Goal: Information Seeking & Learning: Learn about a topic

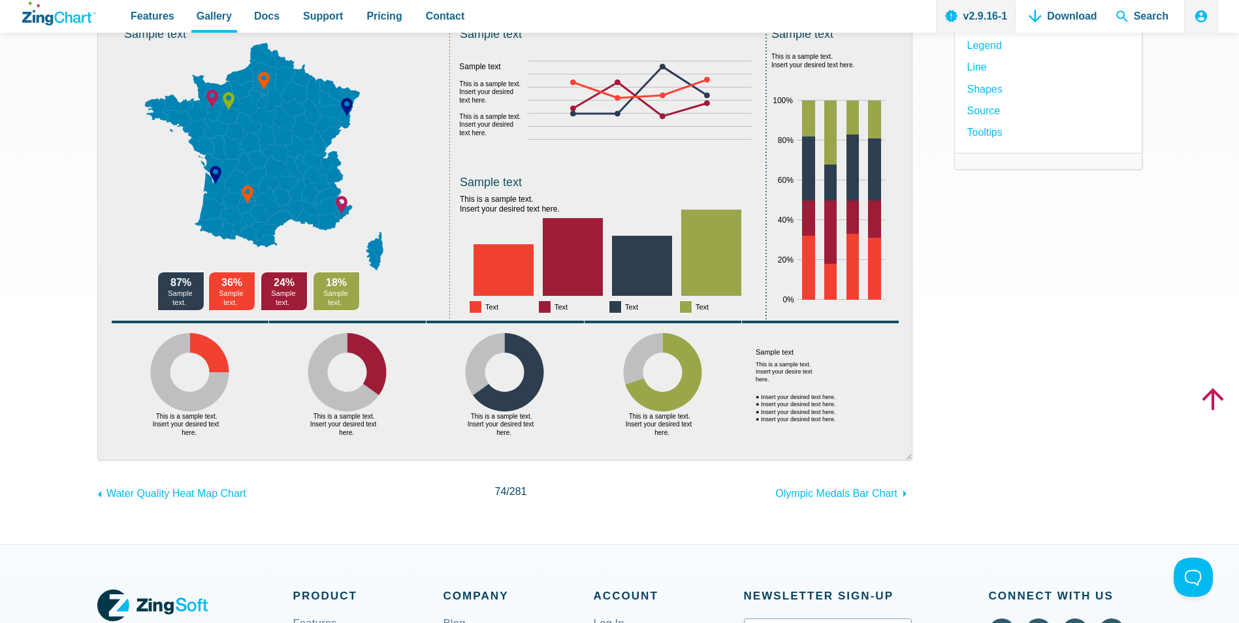
scroll to position [65, 0]
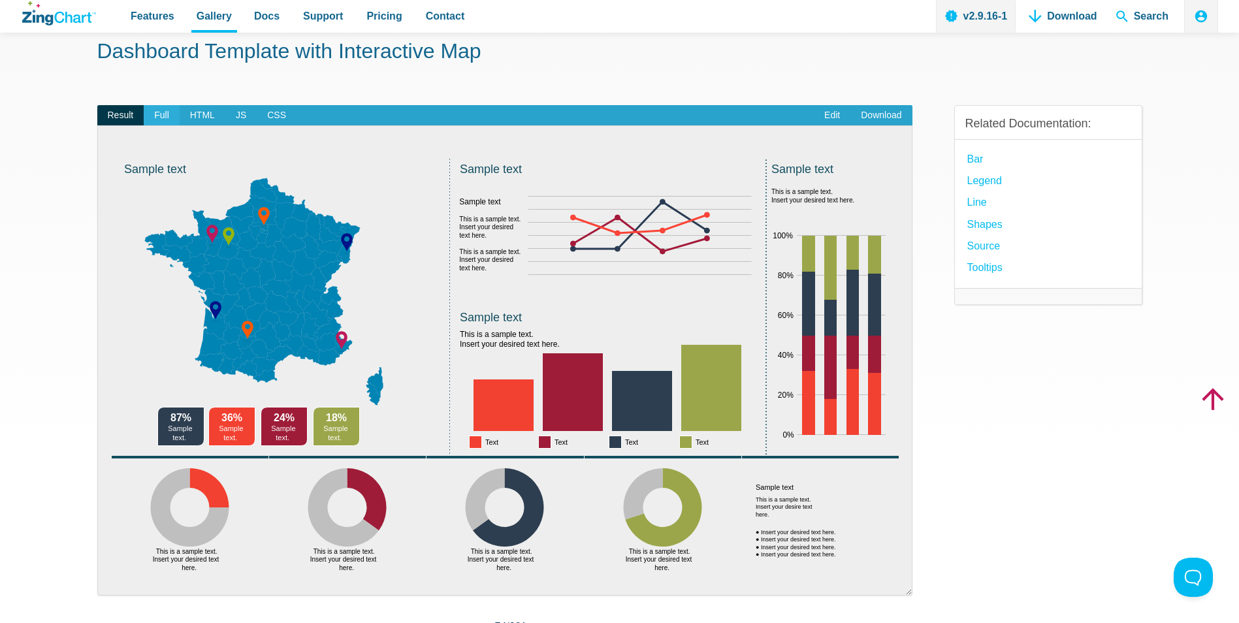
click at [168, 111] on span "Full" at bounding box center [162, 115] width 36 height 21
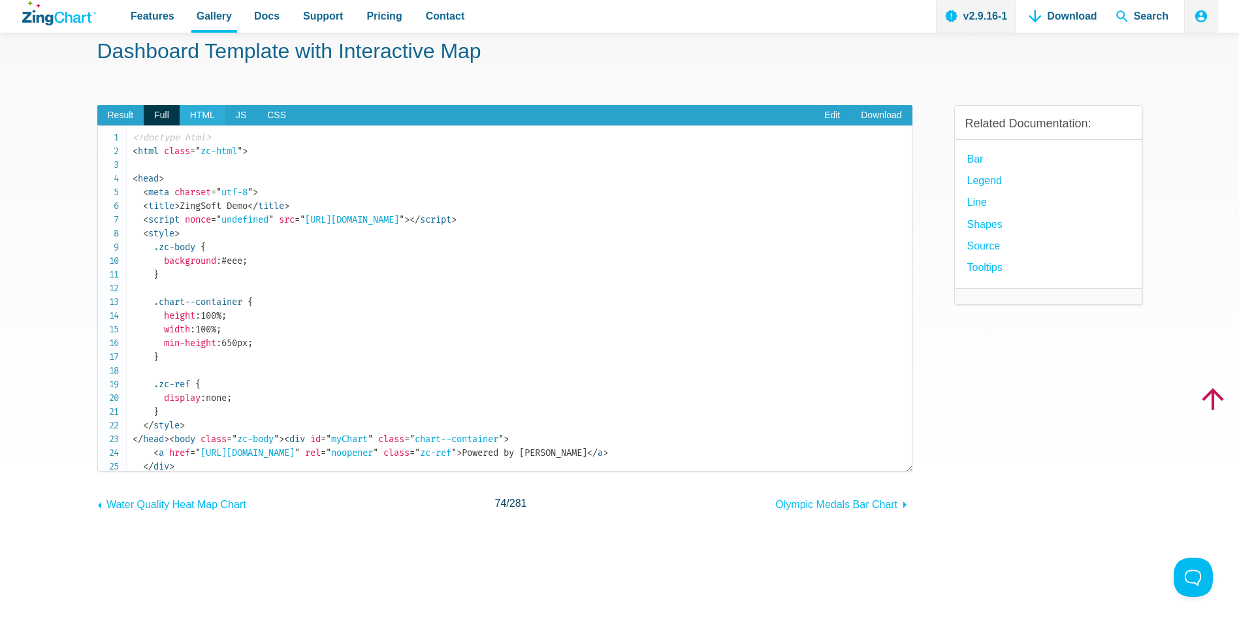
click at [205, 111] on span "HTML" at bounding box center [203, 115] width 46 height 21
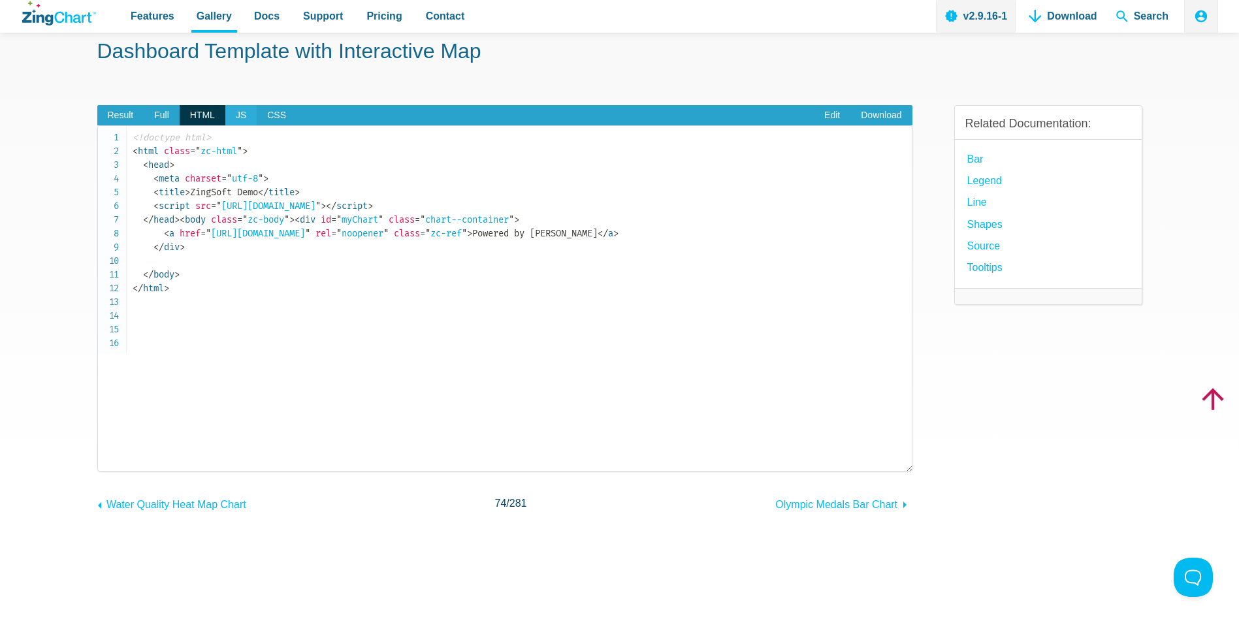
click at [233, 114] on span "JS" at bounding box center [240, 115] width 31 height 21
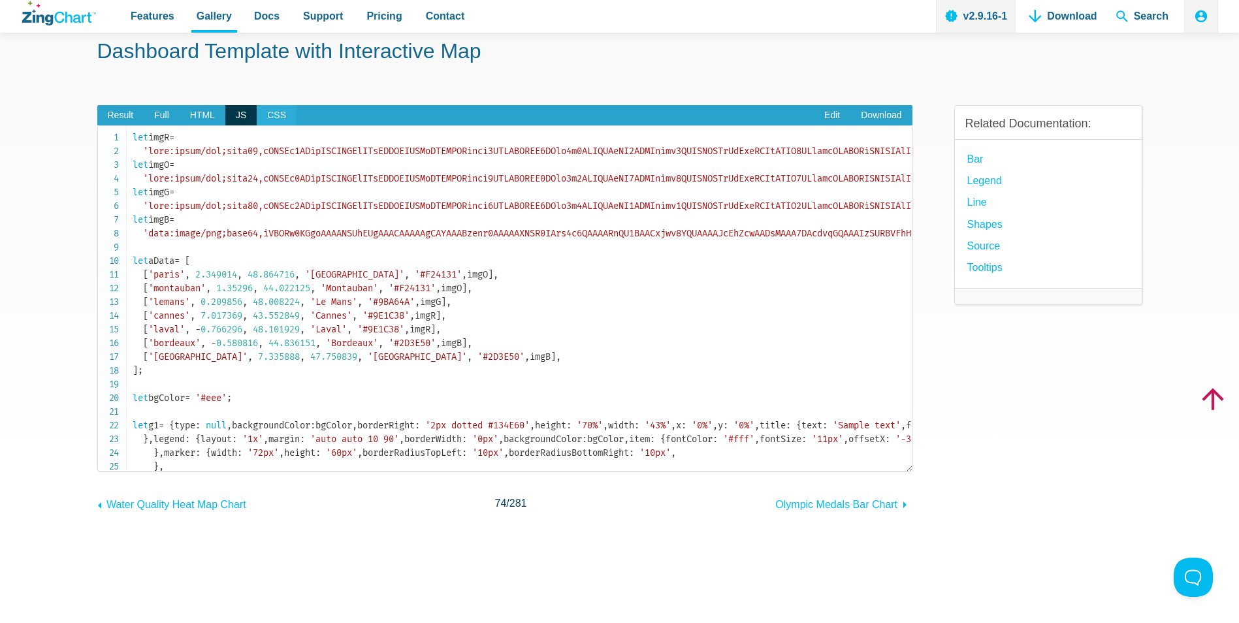
click at [272, 114] on span "CSS" at bounding box center [277, 115] width 40 height 21
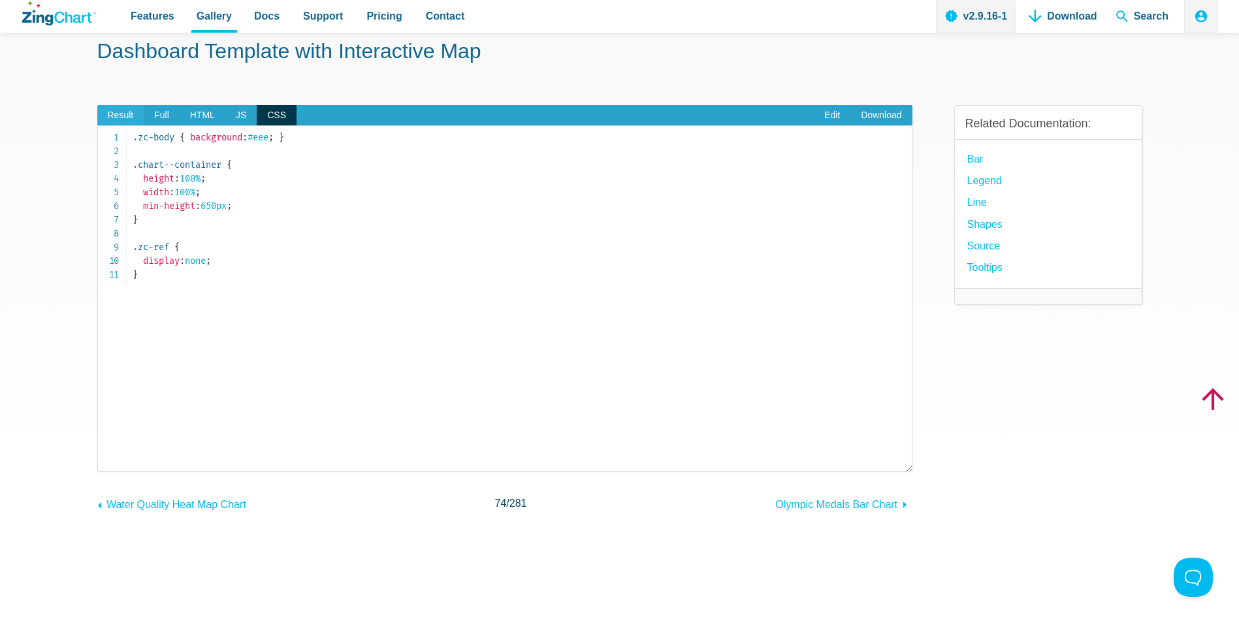
click at [112, 110] on span "Result" at bounding box center [120, 115] width 47 height 21
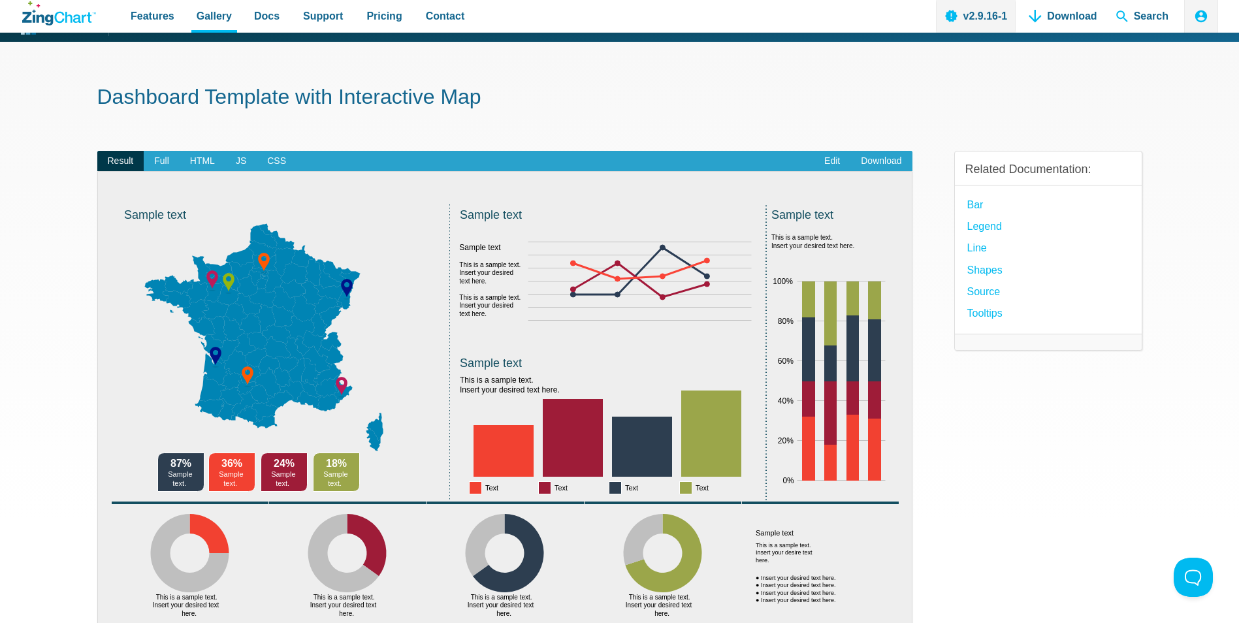
scroll to position [131, 0]
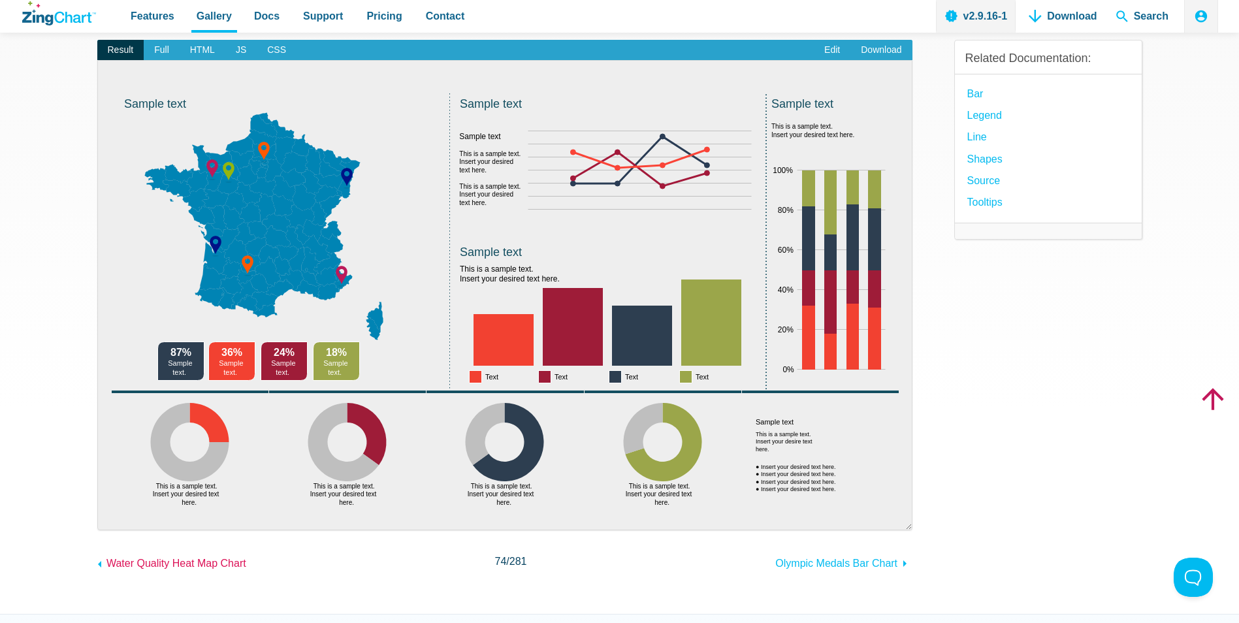
click at [98, 563] on icon "App Content" at bounding box center [100, 564] width 16 height 16
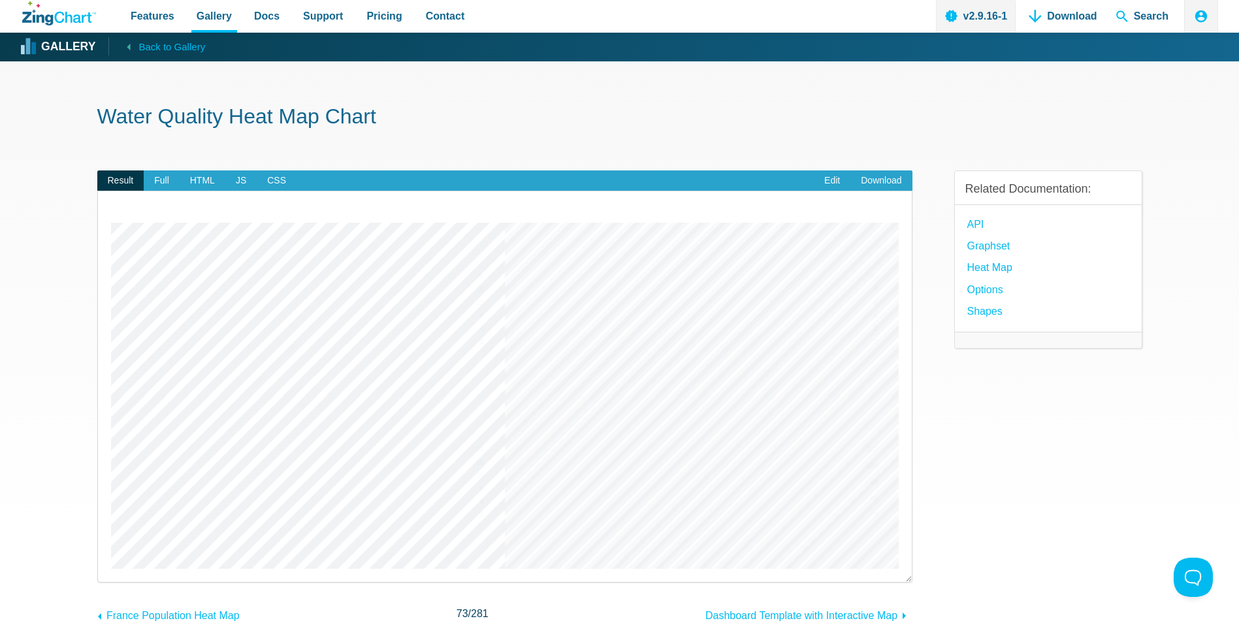
scroll to position [196, 0]
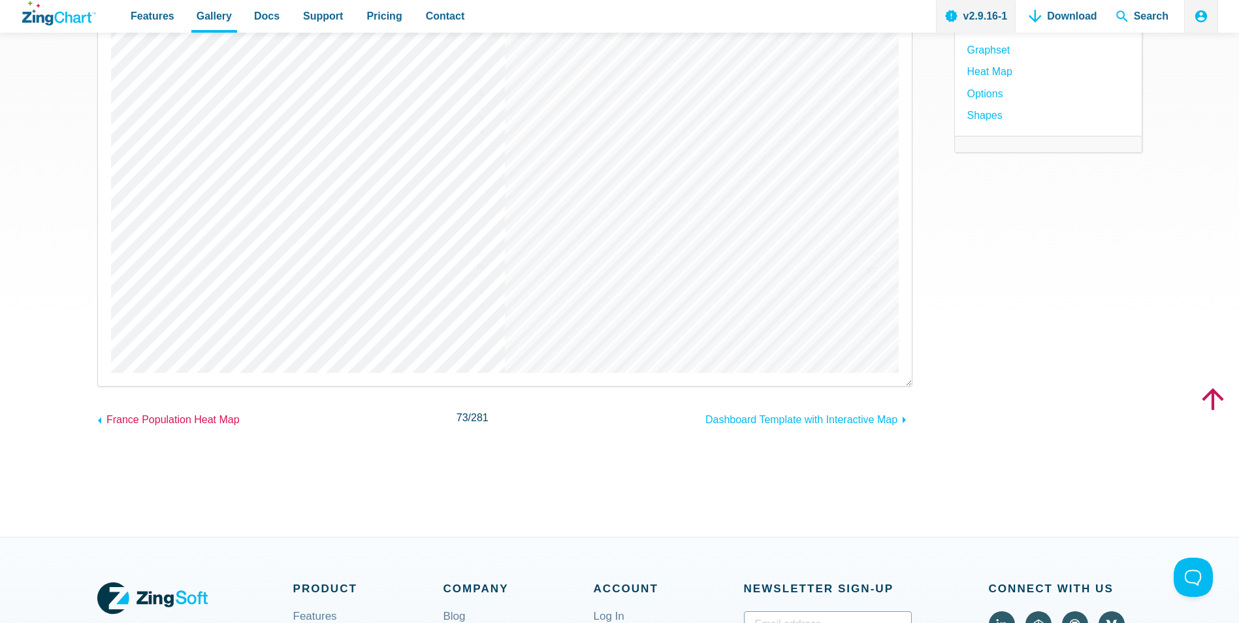
click at [106, 417] on icon "App Content" at bounding box center [100, 421] width 16 height 16
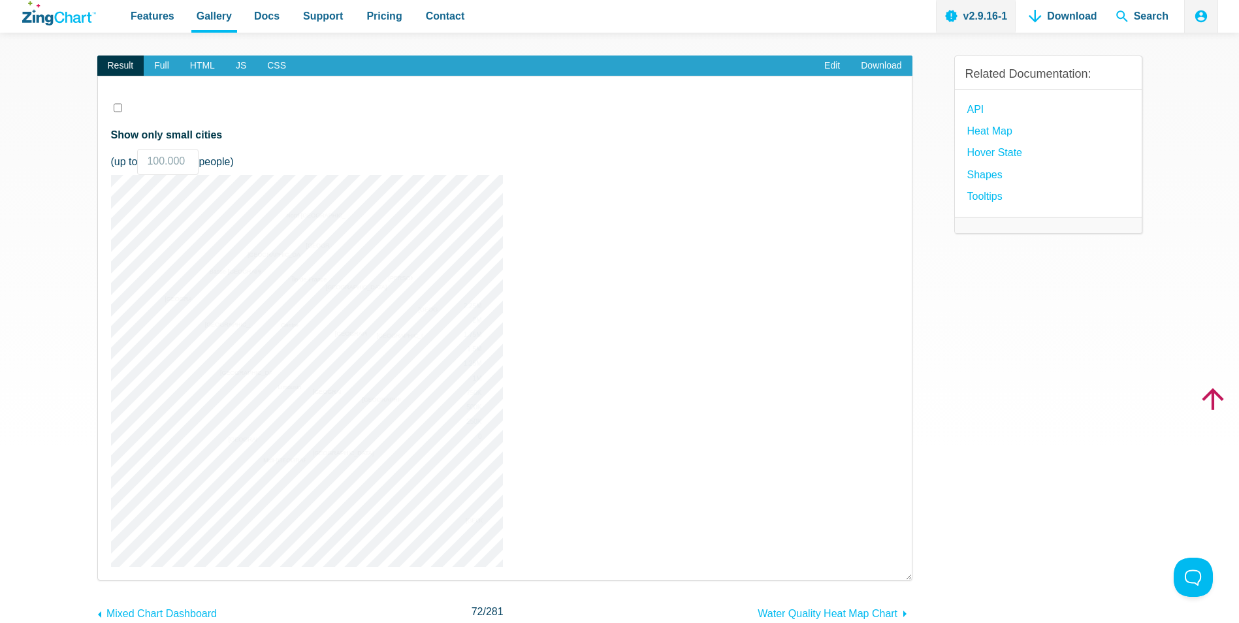
scroll to position [131, 0]
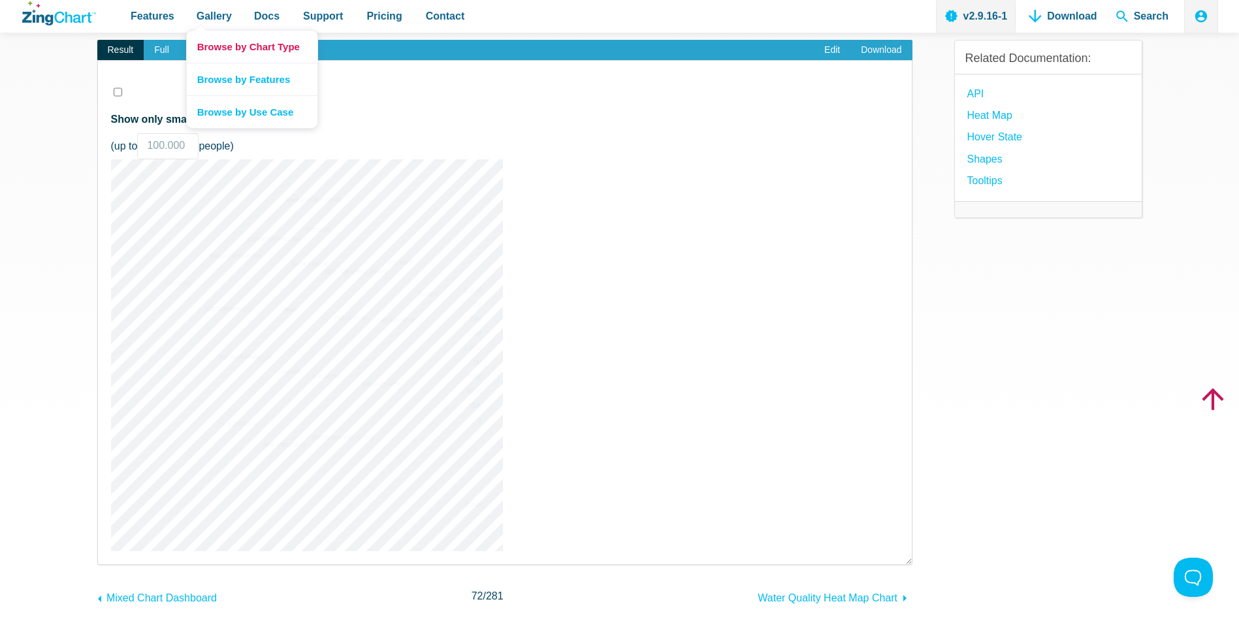
click at [283, 49] on link "Browse by Chart Type" at bounding box center [252, 47] width 131 height 32
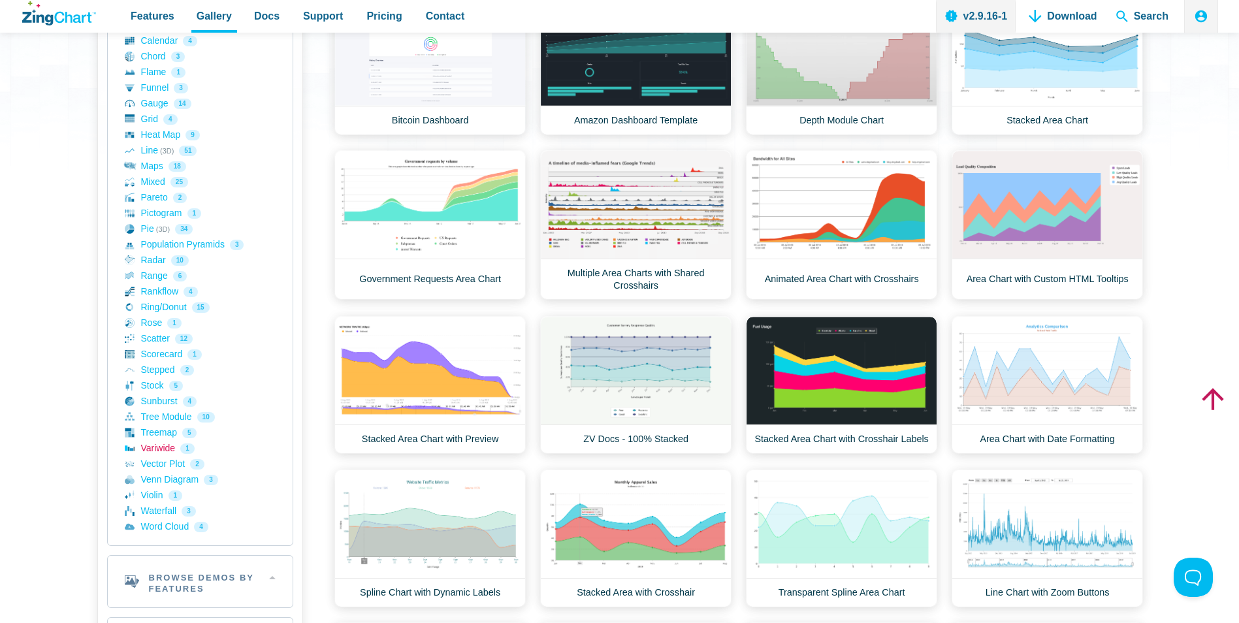
scroll to position [359, 0]
click at [153, 159] on link "Maps 18" at bounding box center [200, 166] width 151 height 16
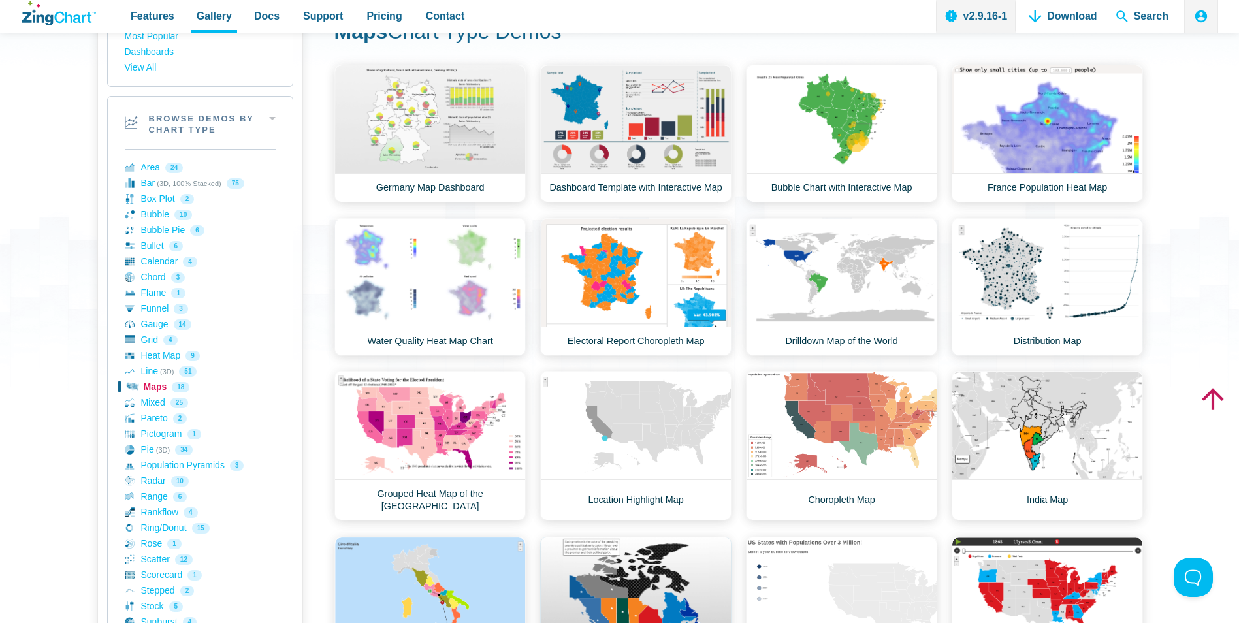
scroll to position [131, 0]
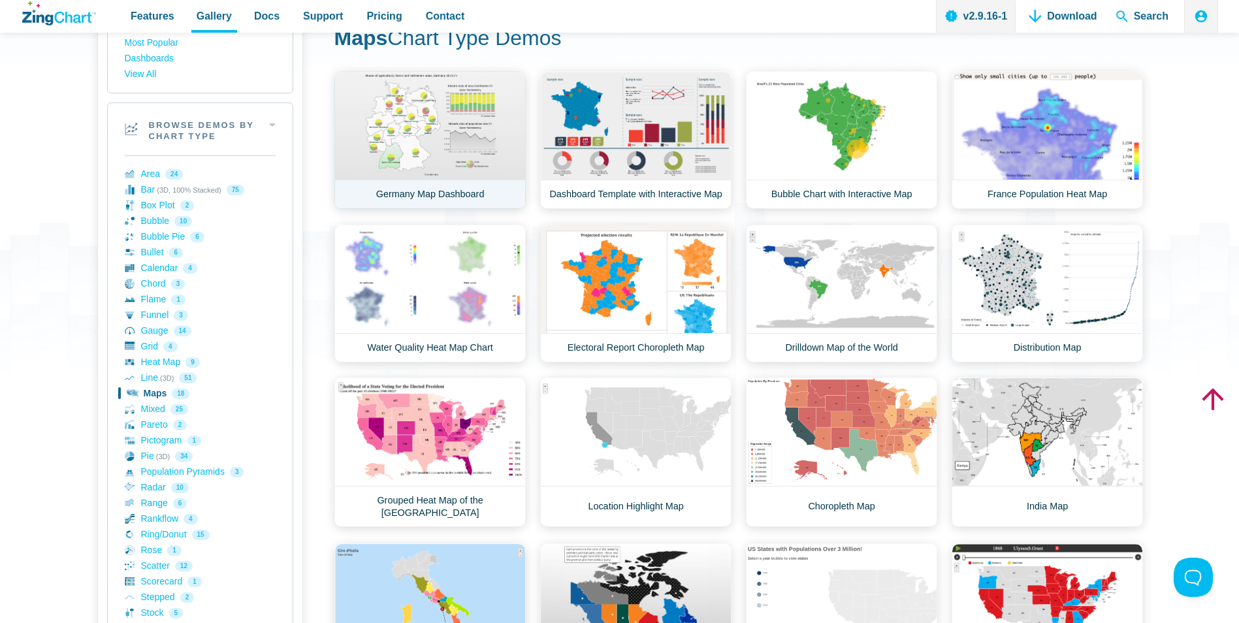
click at [450, 133] on link "Germany Map Dashboard" at bounding box center [429, 140] width 191 height 138
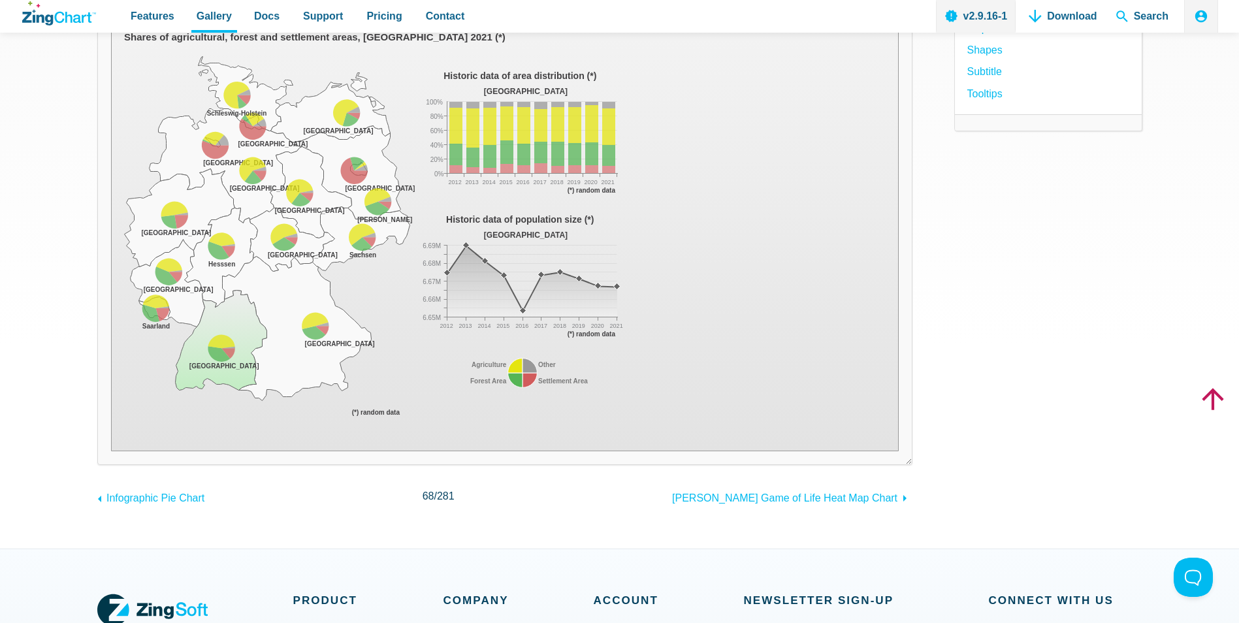
scroll to position [131, 0]
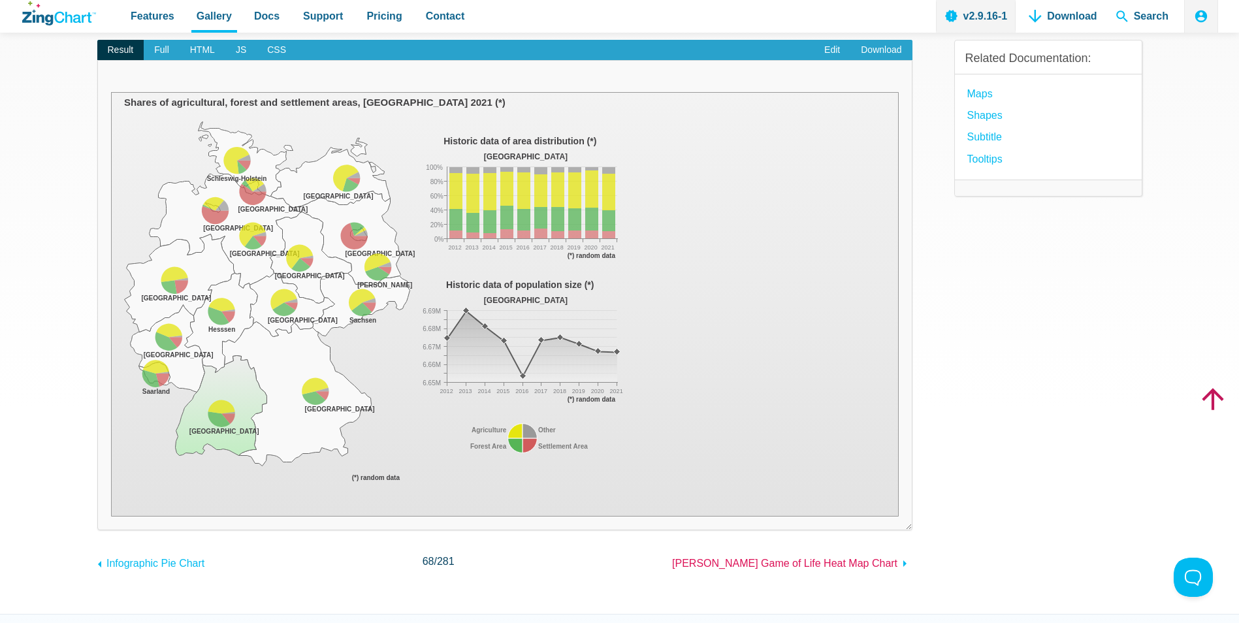
click at [903, 563] on use "App Content" at bounding box center [904, 563] width 3 height 7
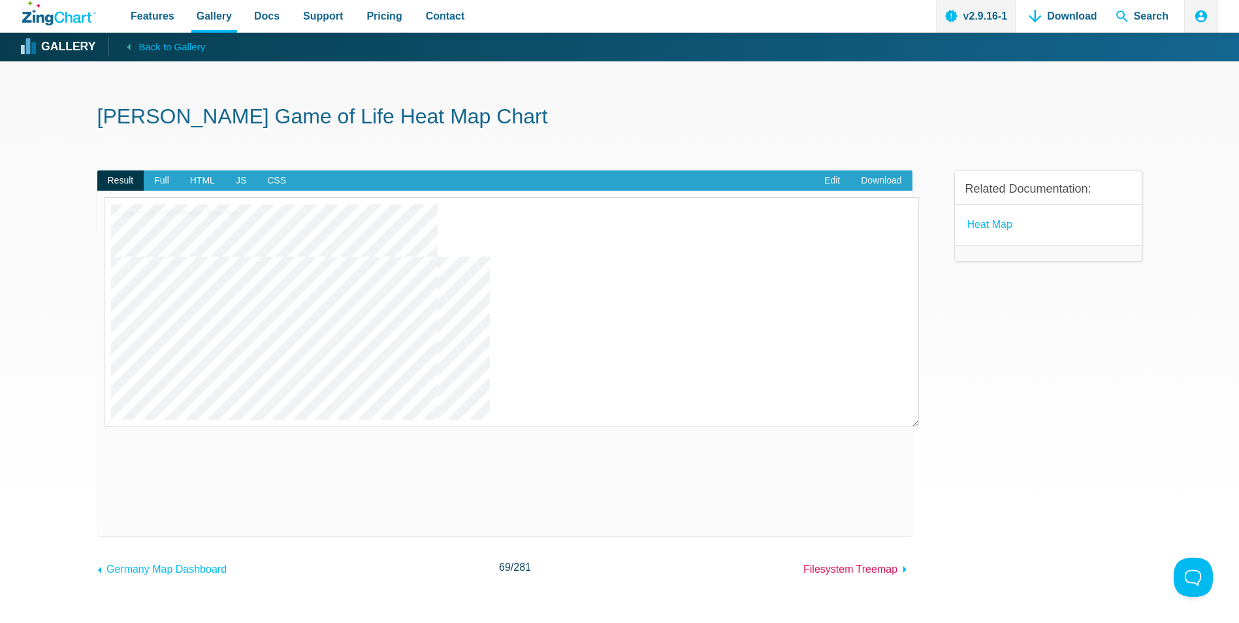
click at [903, 569] on icon "App Content" at bounding box center [905, 570] width 16 height 16
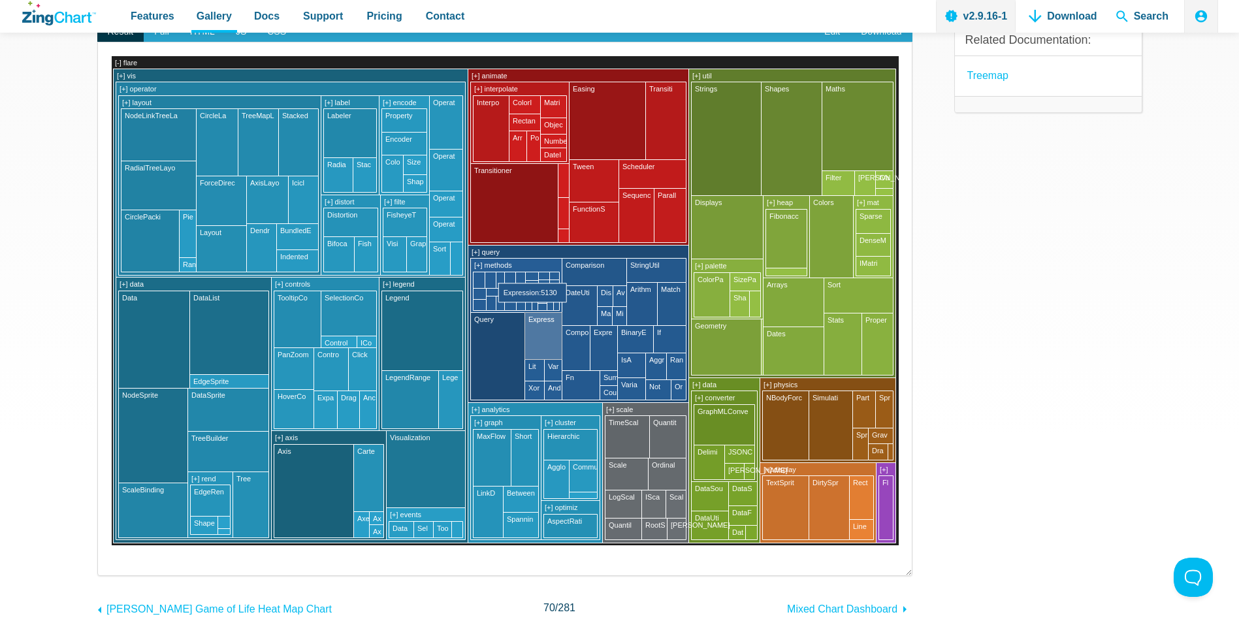
scroll to position [327, 0]
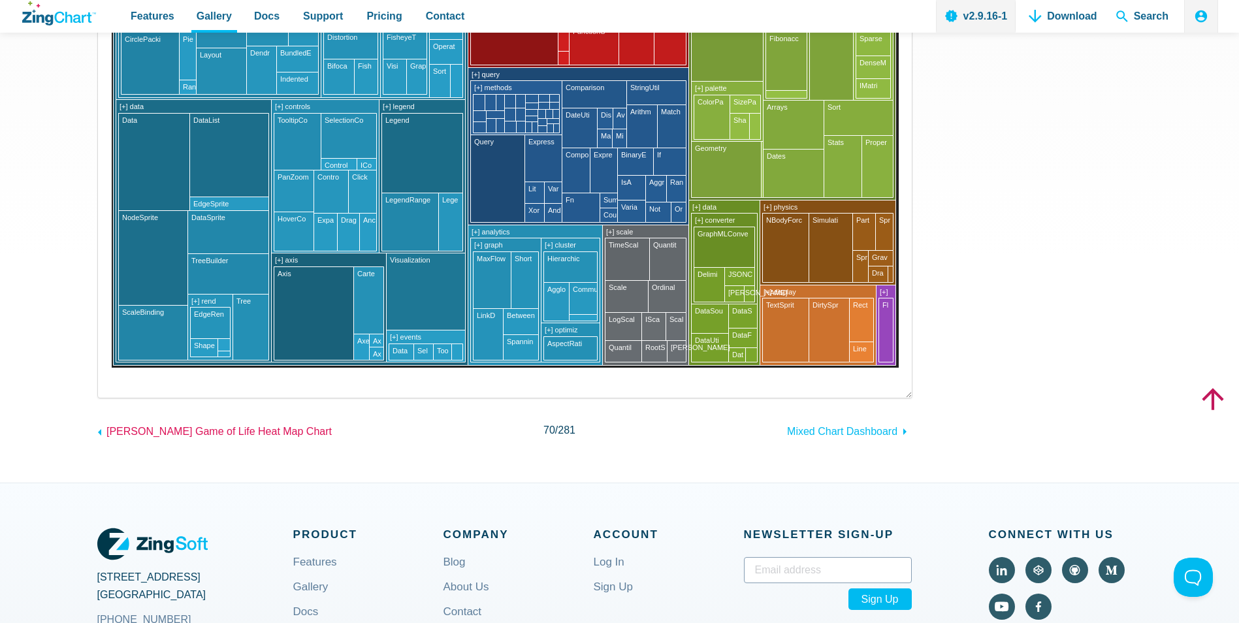
click at [100, 430] on icon "App Content" at bounding box center [100, 432] width 16 height 16
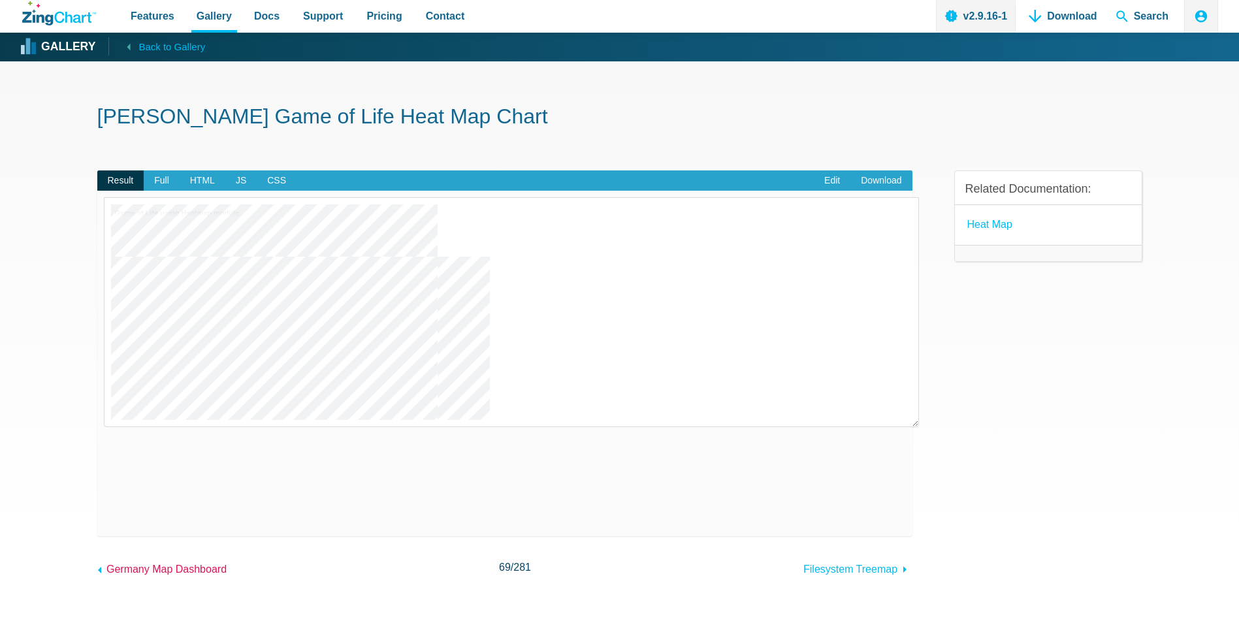
click at [99, 570] on use "App Content" at bounding box center [99, 570] width 3 height 7
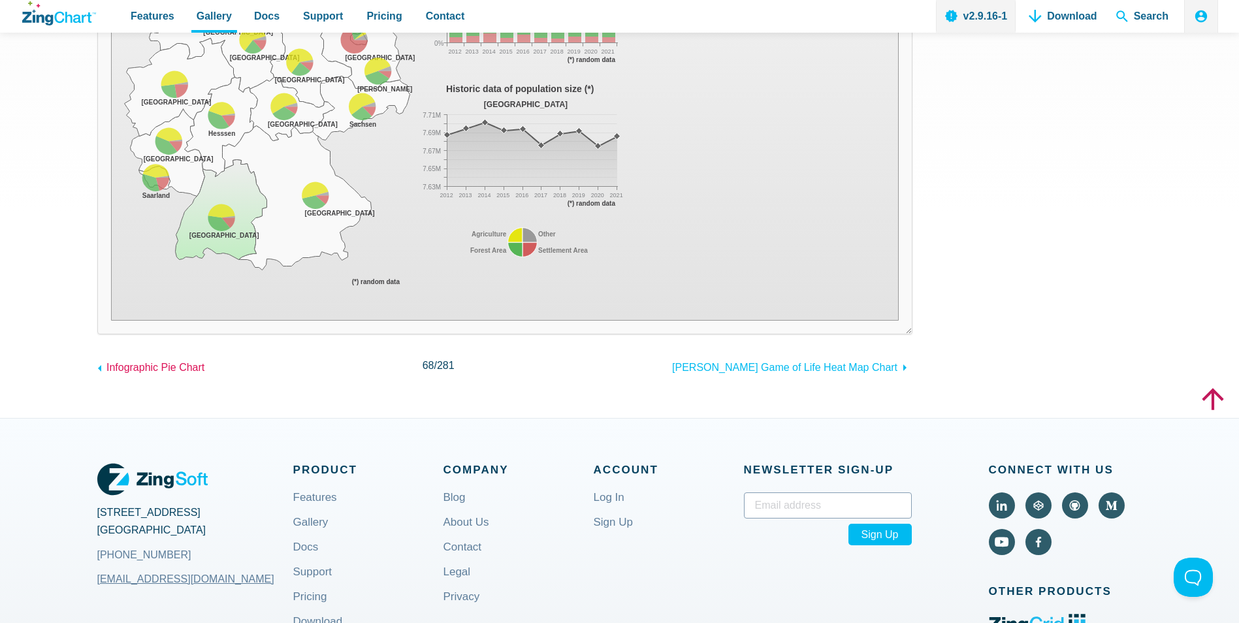
click at [98, 367] on icon "App Content" at bounding box center [100, 368] width 16 height 16
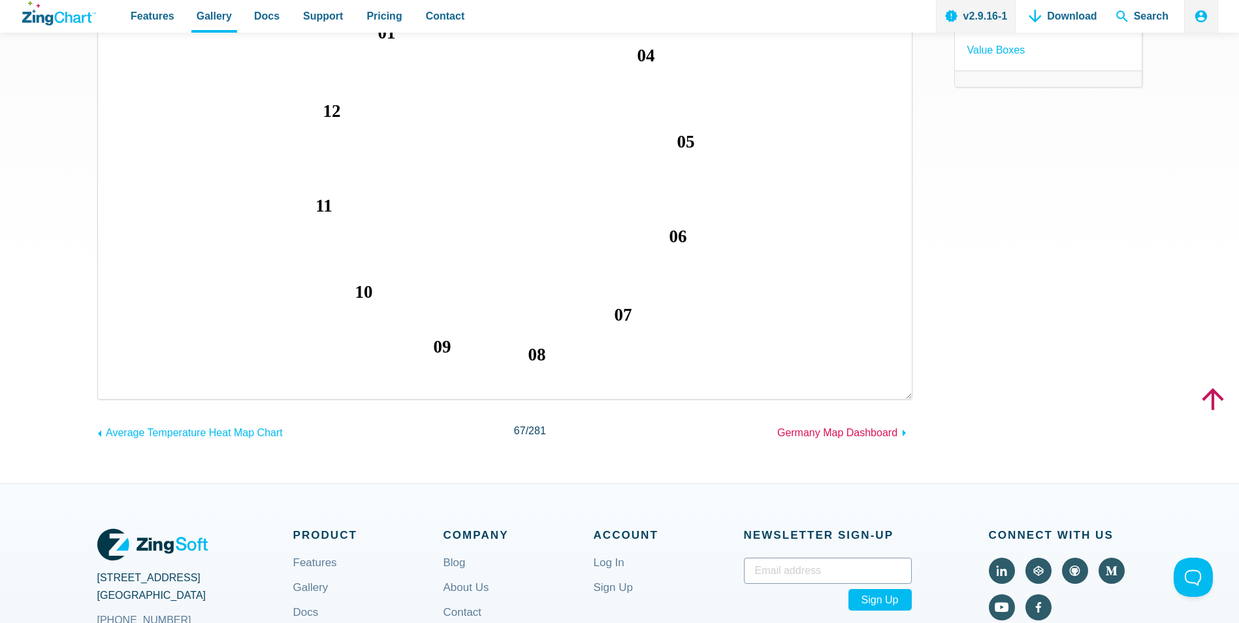
click at [882, 432] on span "Germany Map Dashboard" at bounding box center [837, 432] width 120 height 11
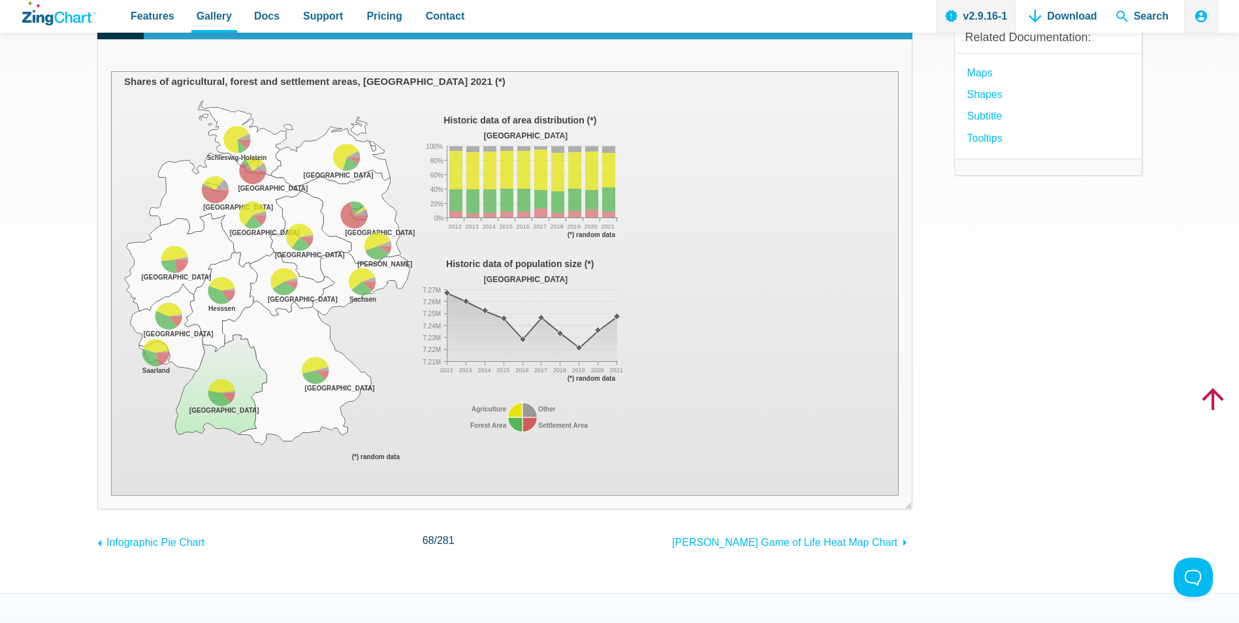
scroll to position [131, 0]
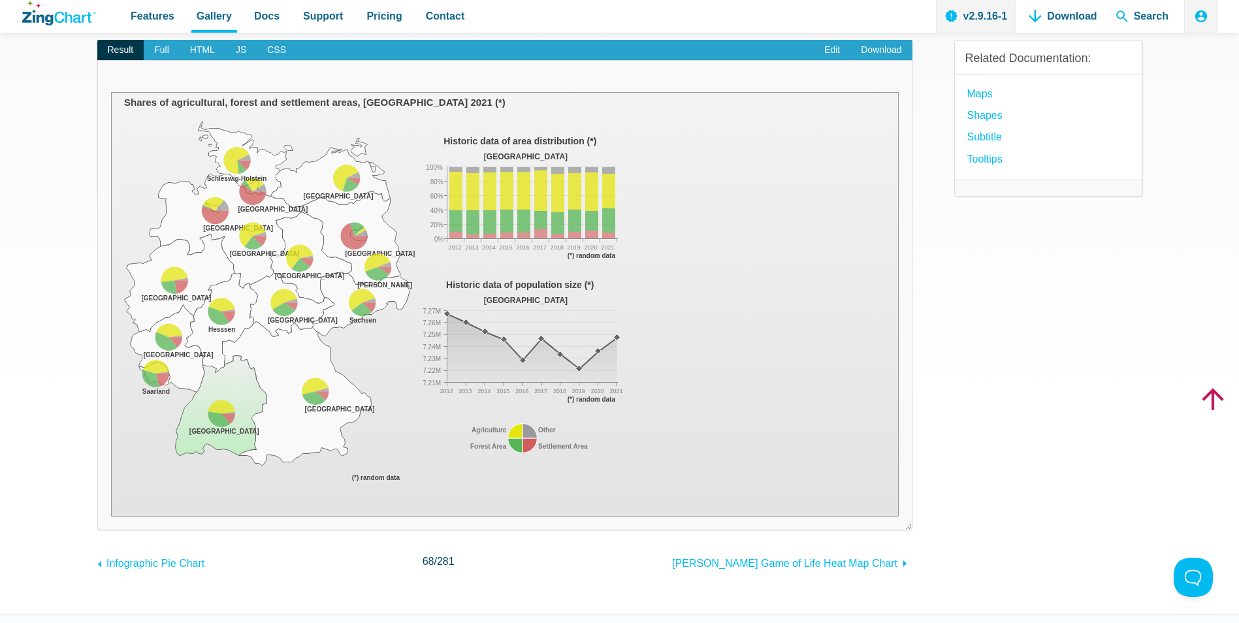
click at [948, 517] on div "Result Full HTML JS CSS Edit Download ​ Powered by ZingChart Shares of agricult…" at bounding box center [619, 295] width 1045 height 553
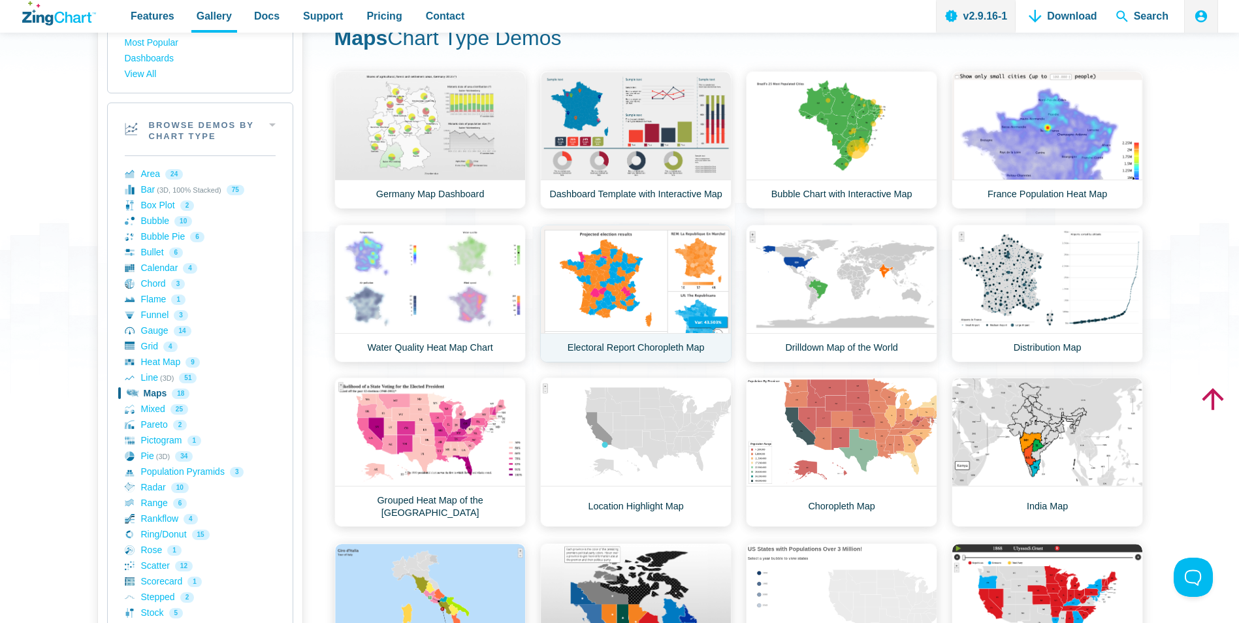
click at [637, 278] on link "Electoral Report Choropleth Map" at bounding box center [635, 294] width 191 height 138
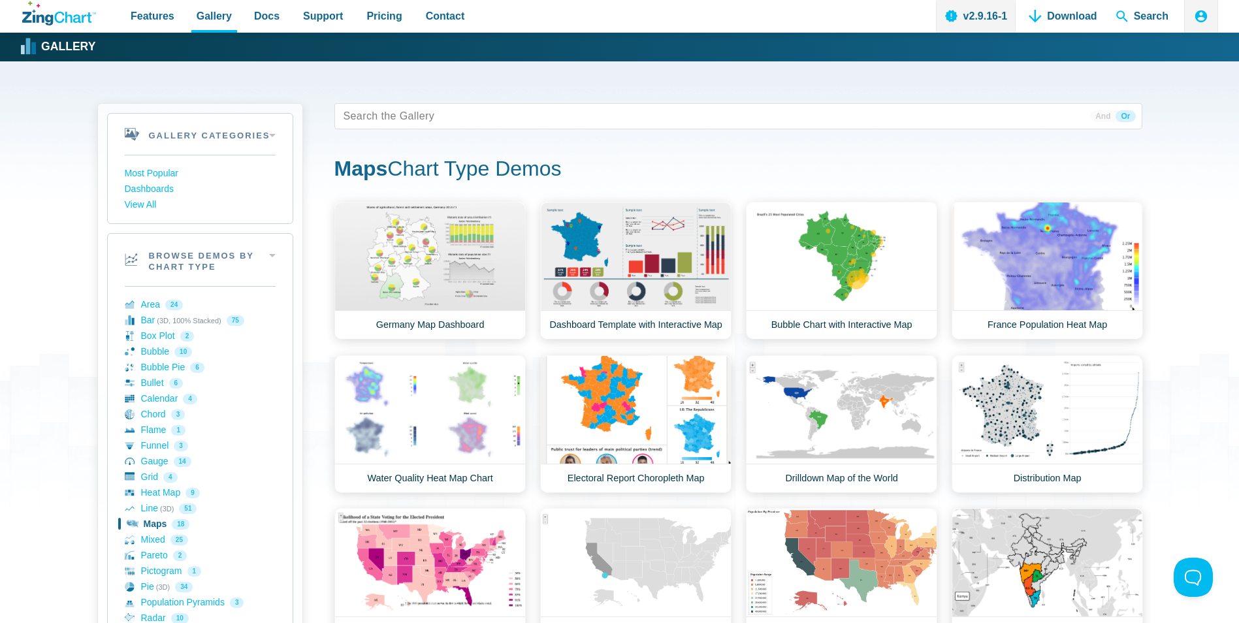
click at [740, 361] on div "Area Demos Area Line Chart Financial Widget Dashboard Area Chart Art Chrome Err…" at bounding box center [738, 596] width 808 height 788
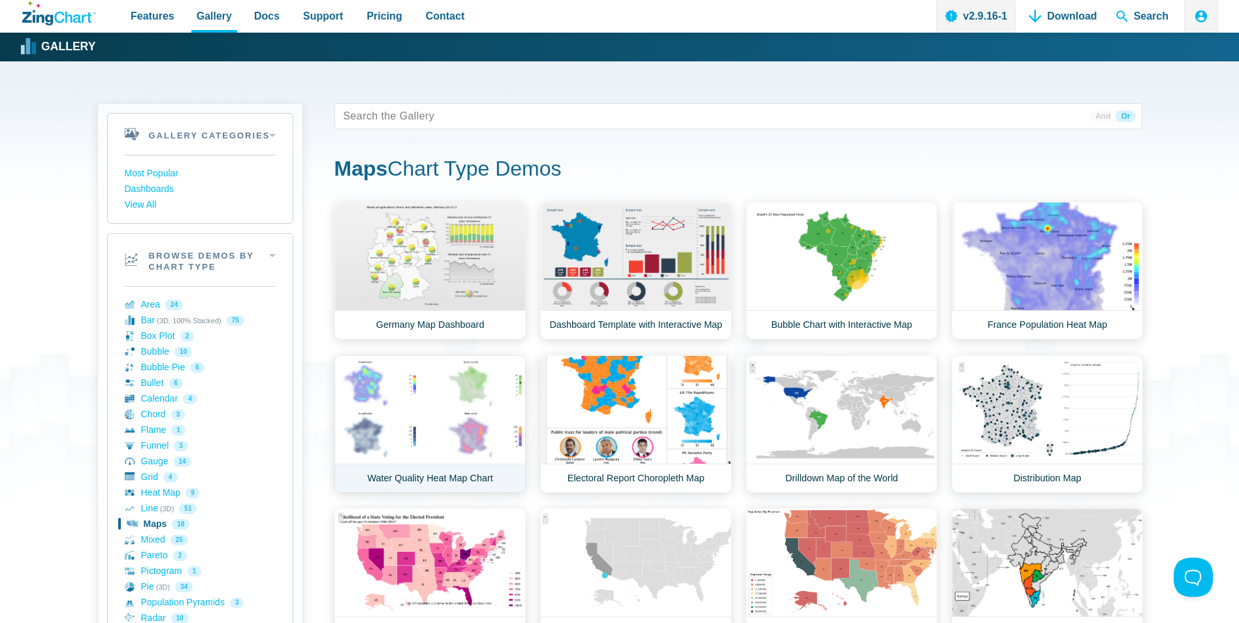
click at [438, 394] on link "Water Quality Heat Map Chart" at bounding box center [429, 424] width 191 height 138
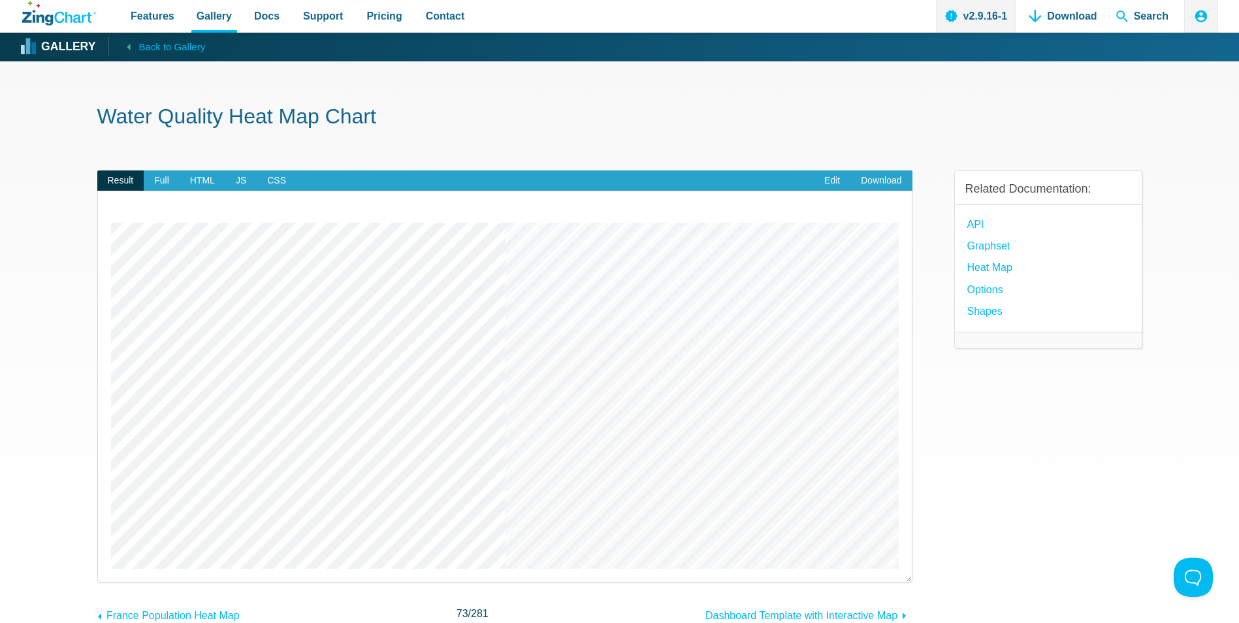
scroll to position [65, 0]
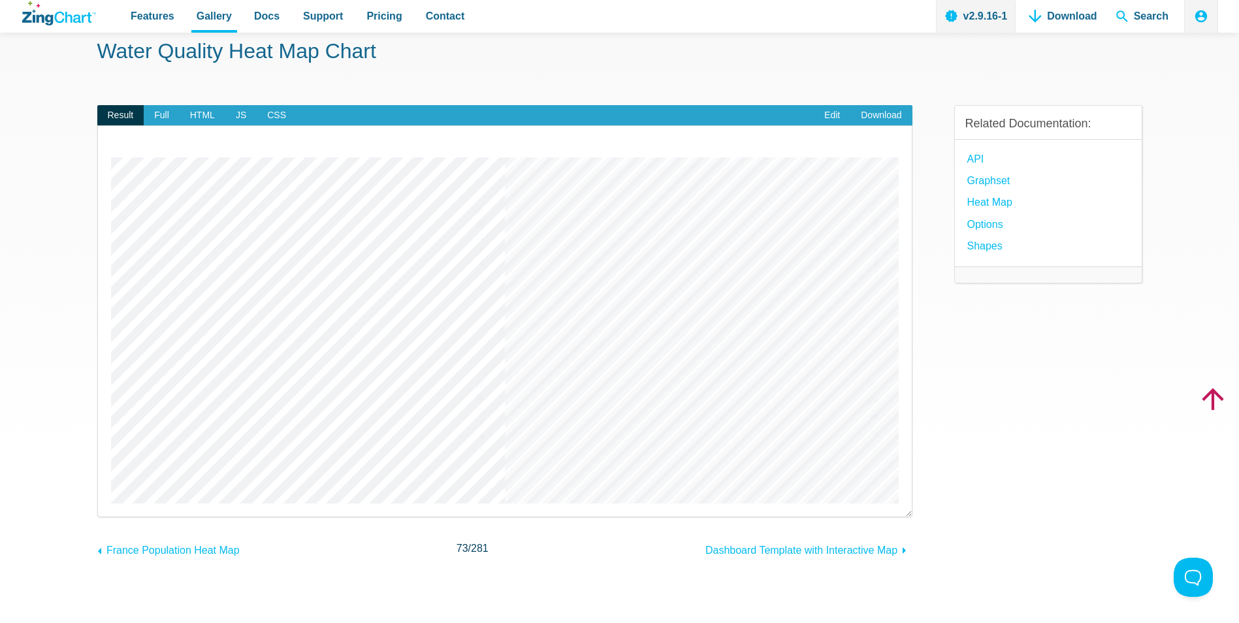
click at [520, 56] on h1 "Water Quality Heat Map Chart" at bounding box center [619, 52] width 1045 height 29
